Goal: Task Accomplishment & Management: Complete application form

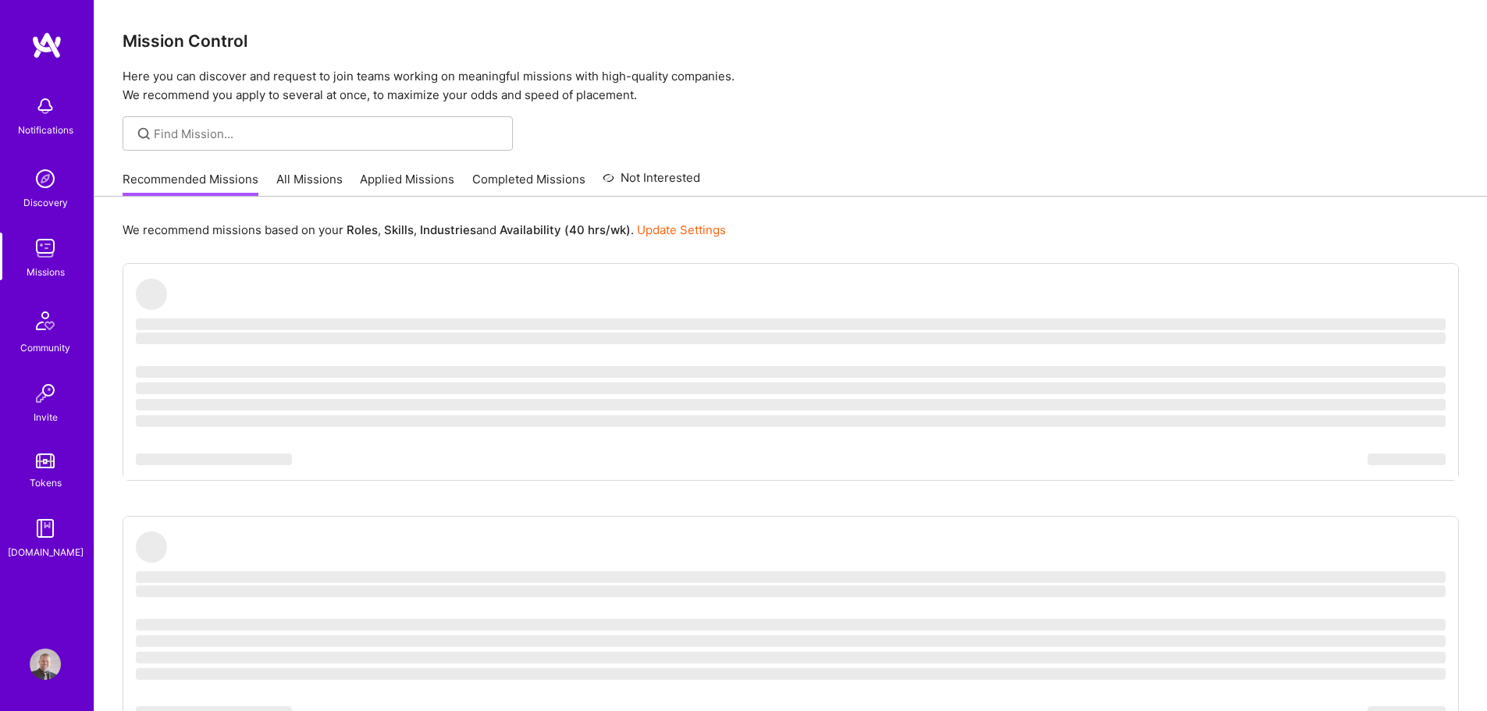
click at [860, 183] on div "Recommended Missions All Missions Applied Missions Completed Missions Not Inter…" at bounding box center [791, 179] width 1337 height 34
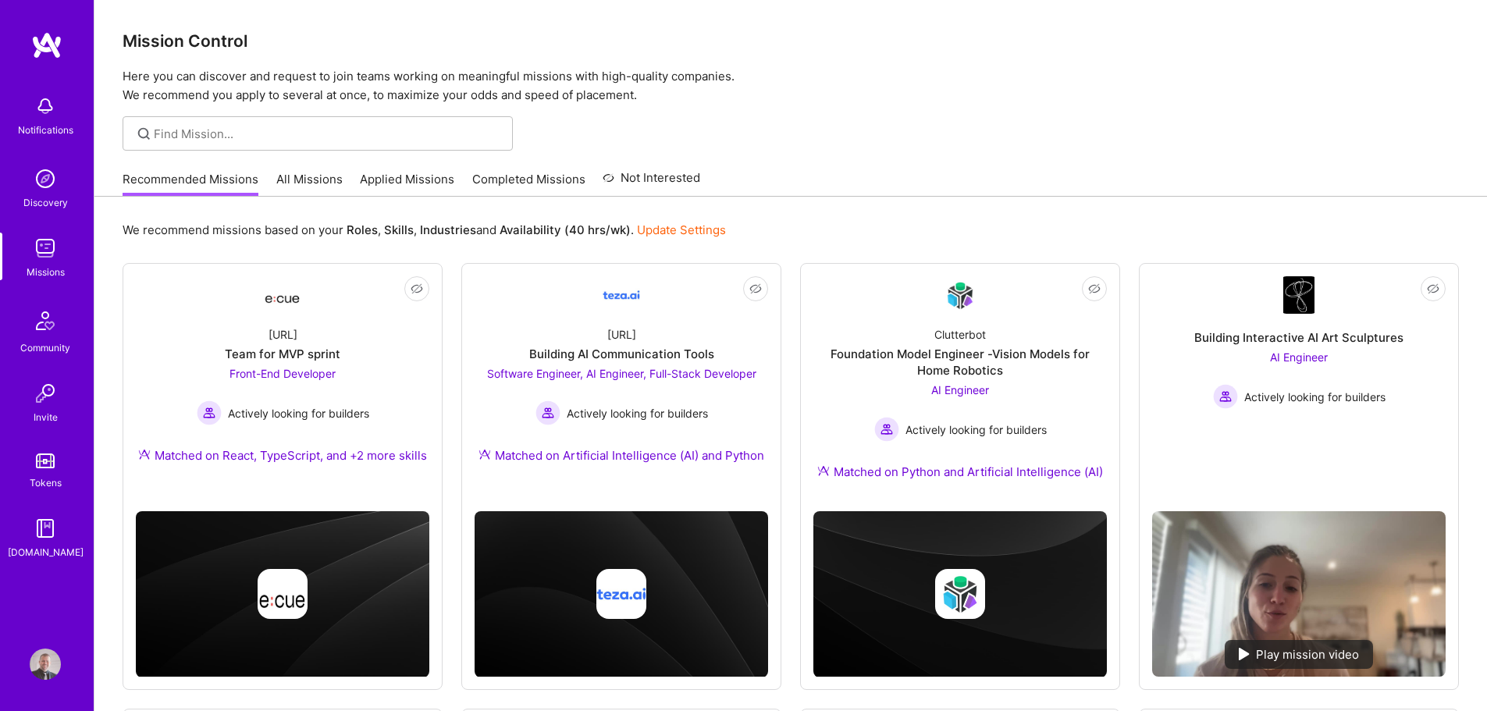
click at [968, 139] on div at bounding box center [790, 133] width 1393 height 34
click at [387, 181] on link "Applied Missions" at bounding box center [407, 184] width 94 height 26
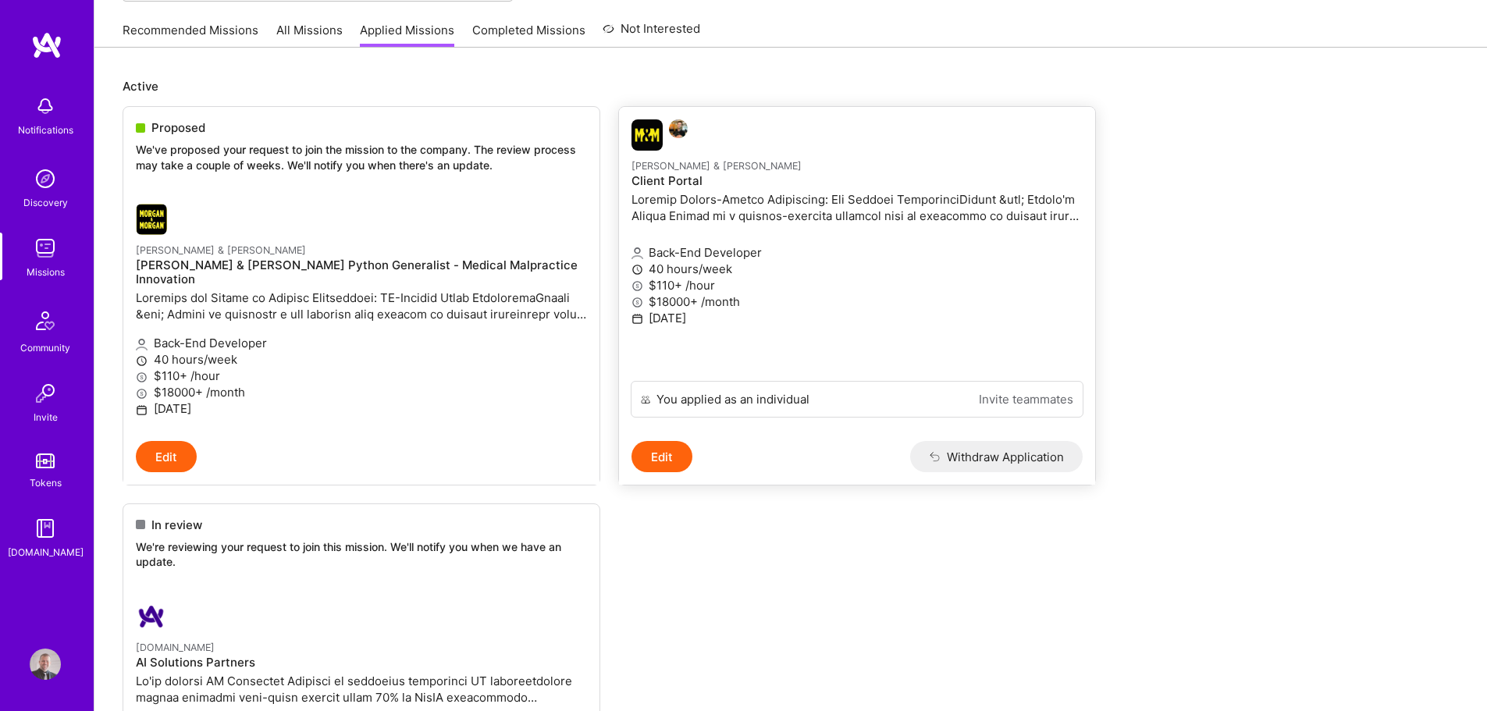
scroll to position [156, 0]
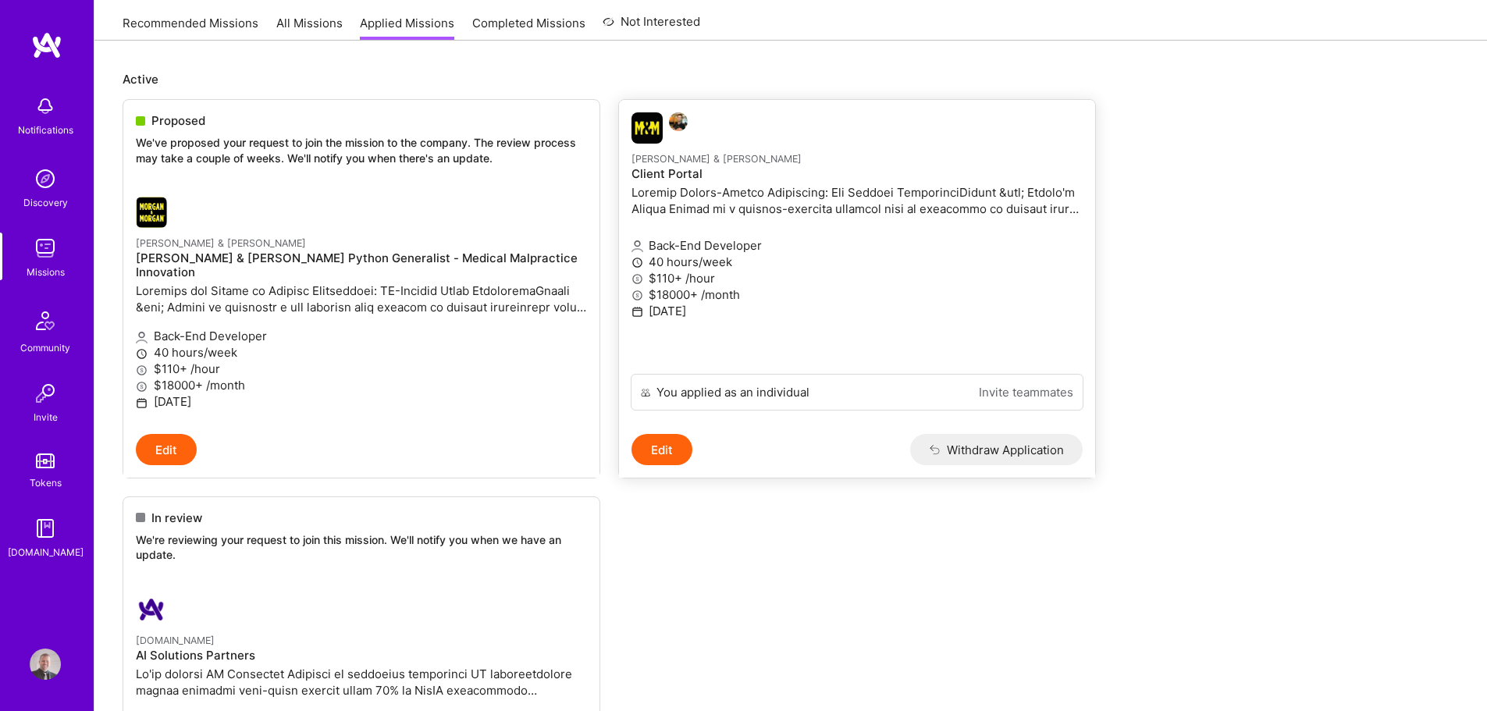
click at [781, 200] on p at bounding box center [857, 200] width 451 height 33
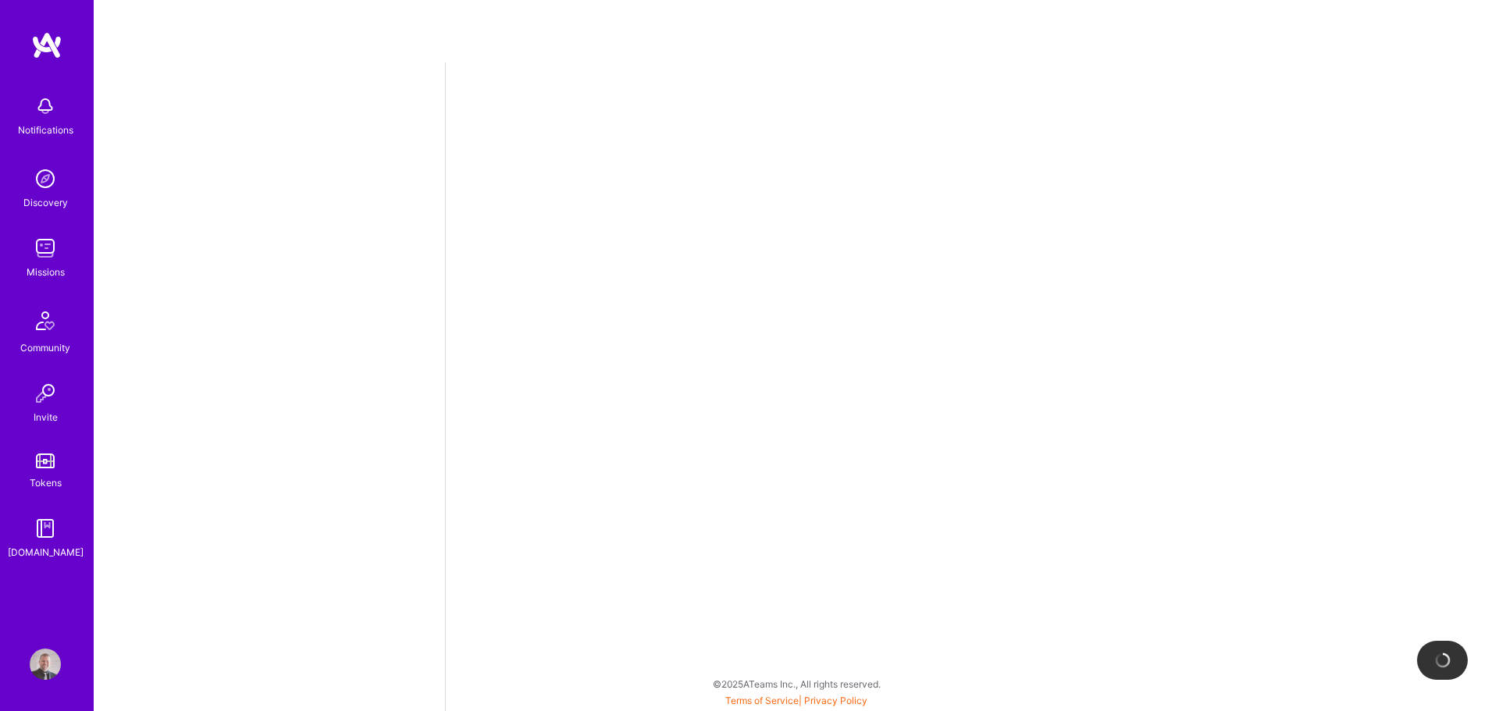
select select "SI"
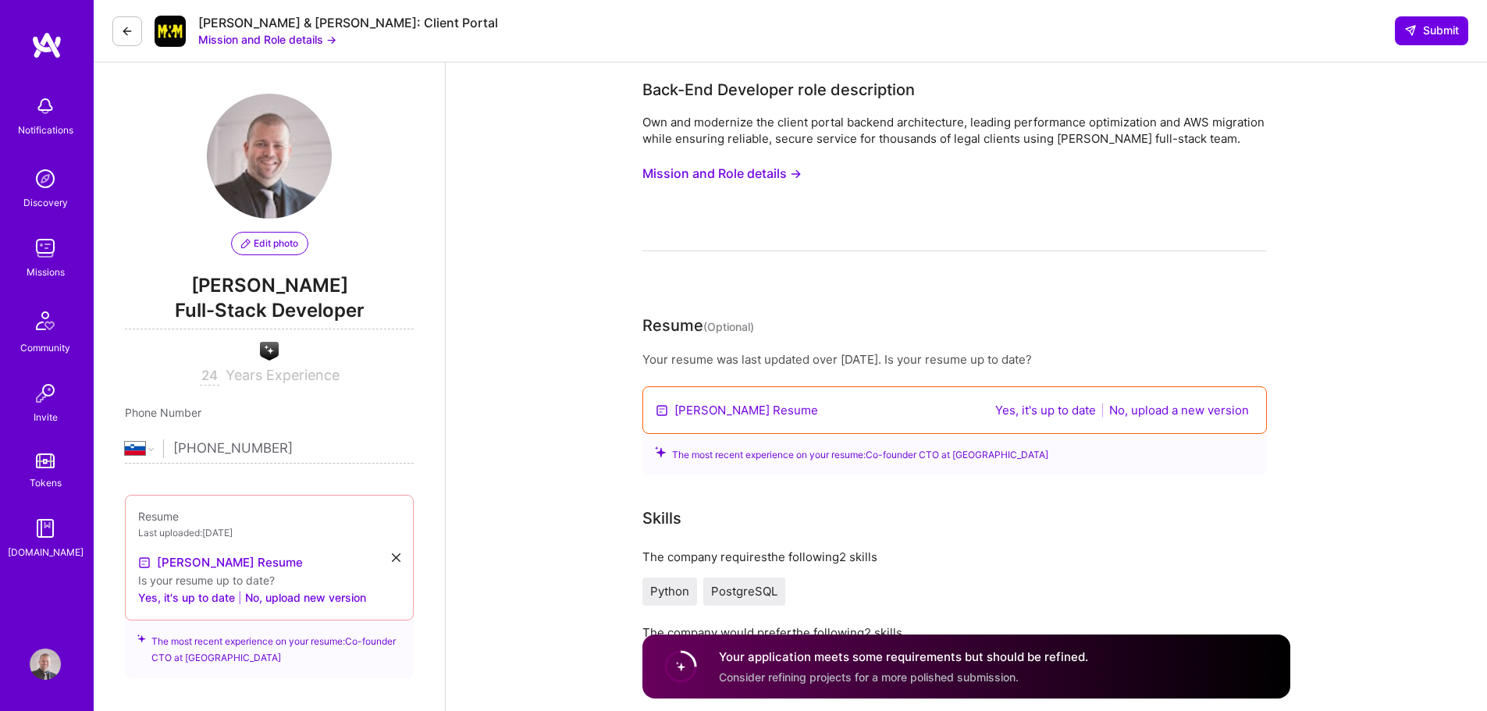
click at [738, 173] on button "Mission and Role details →" at bounding box center [722, 173] width 159 height 29
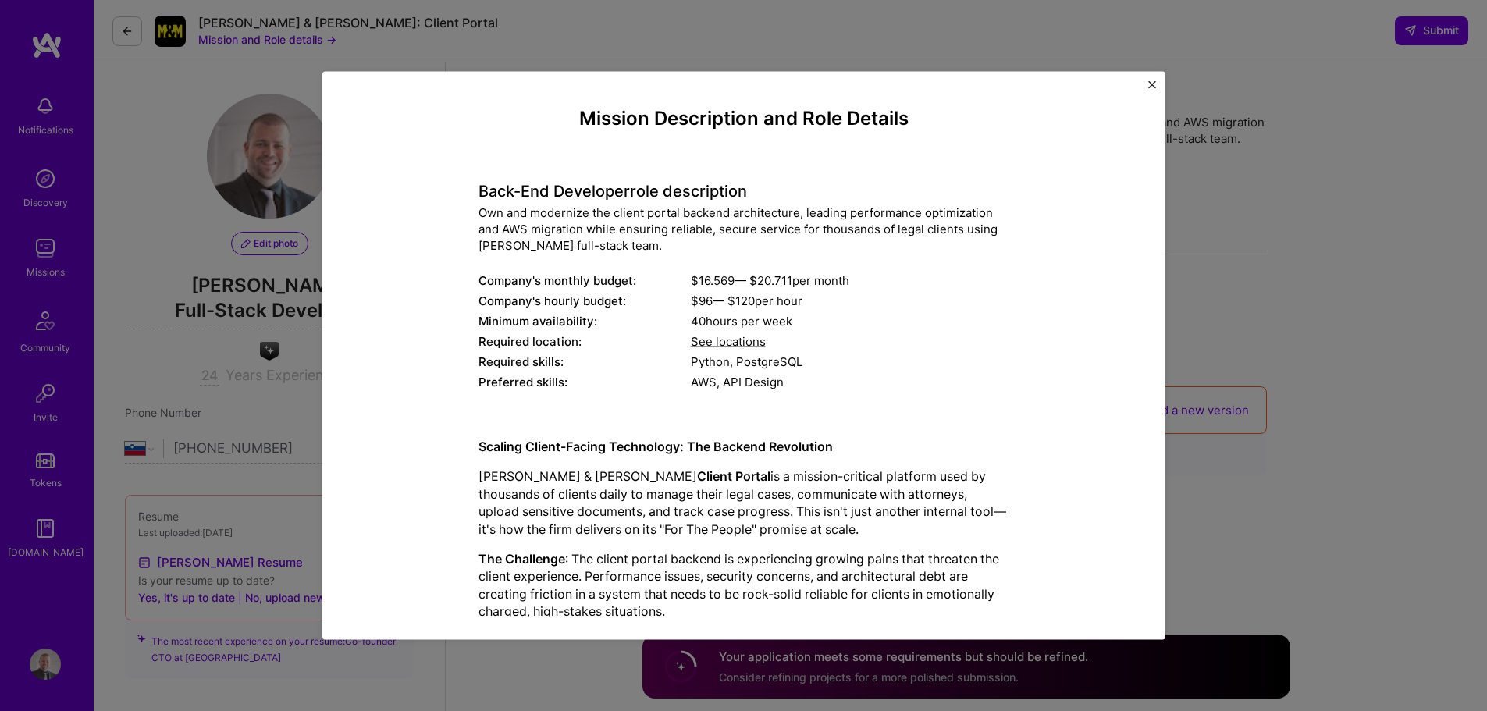
click at [1154, 87] on img "Close" at bounding box center [1152, 84] width 8 height 8
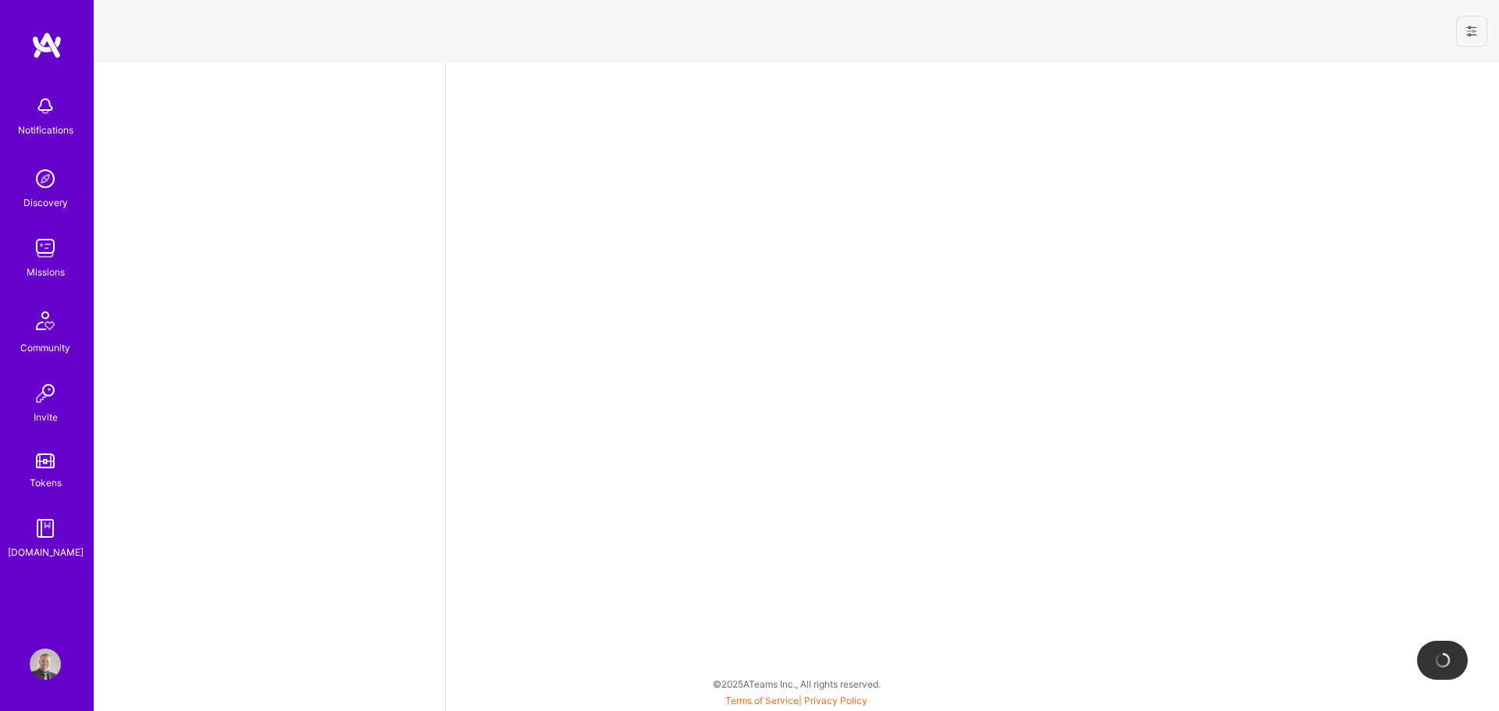
select select "SI"
